Goal: Task Accomplishment & Management: Manage account settings

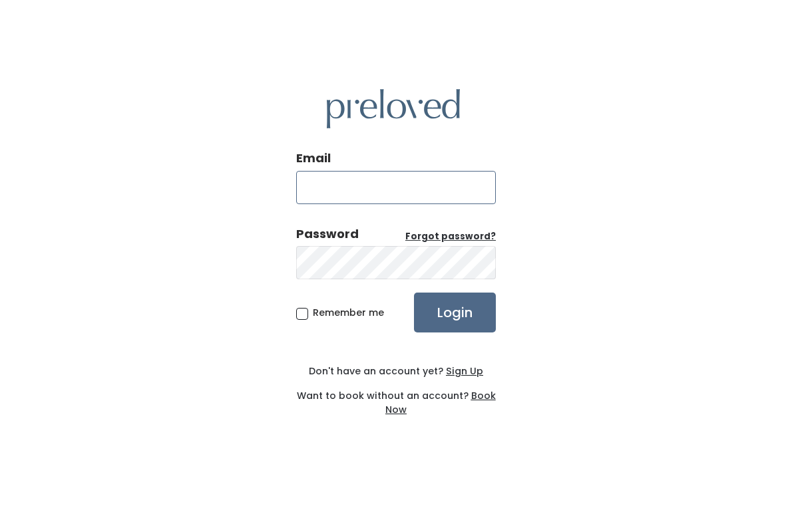
type input "[PERSON_NAME][EMAIL_ADDRESS][DOMAIN_NAME]"
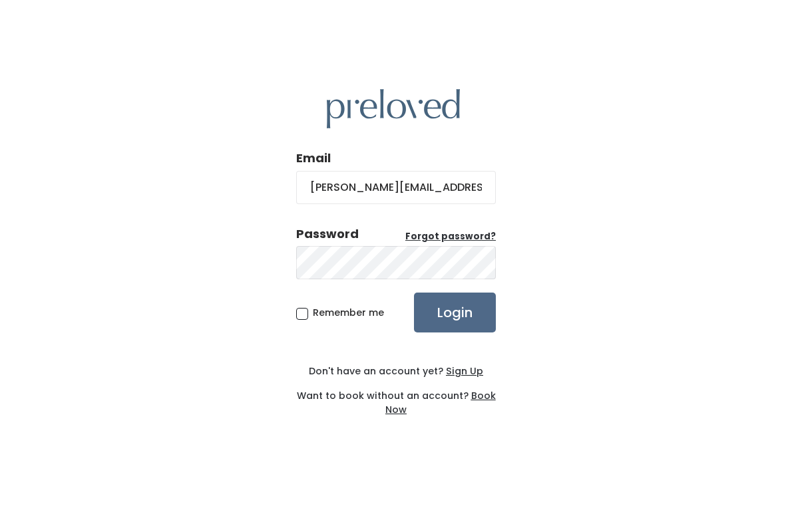
click at [313, 319] on span "Remember me" at bounding box center [348, 312] width 71 height 13
click at [313, 315] on input "Remember me" at bounding box center [317, 310] width 9 height 9
checkbox input "true"
click at [456, 307] on input "Login" at bounding box center [455, 313] width 82 height 40
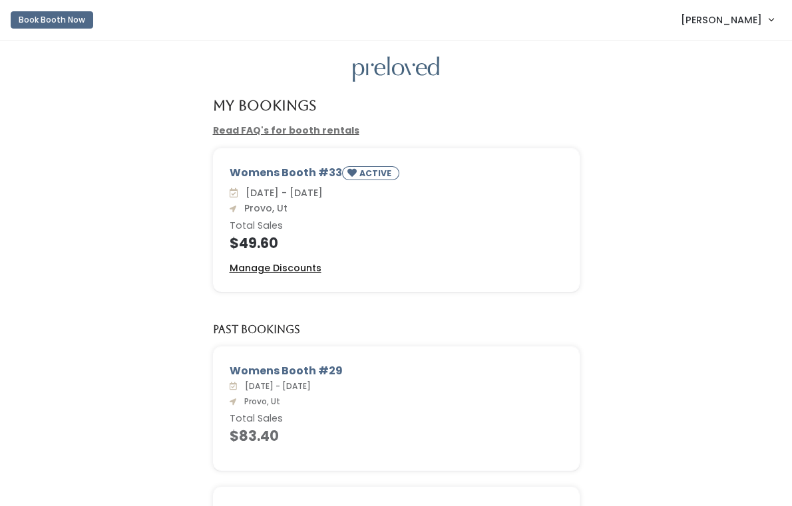
click at [299, 265] on u "Manage Discounts" at bounding box center [276, 267] width 92 height 13
